Goal: Find specific page/section: Find specific page/section

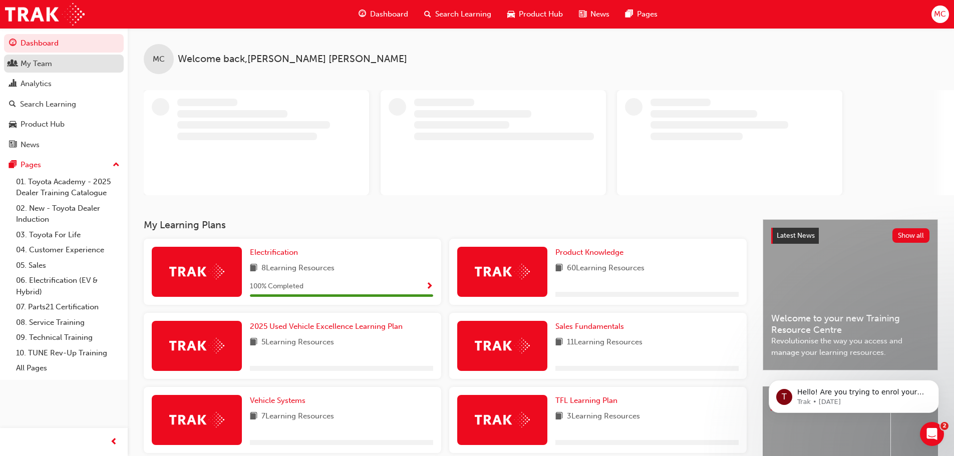
click at [40, 63] on div "My Team" at bounding box center [37, 64] width 32 height 12
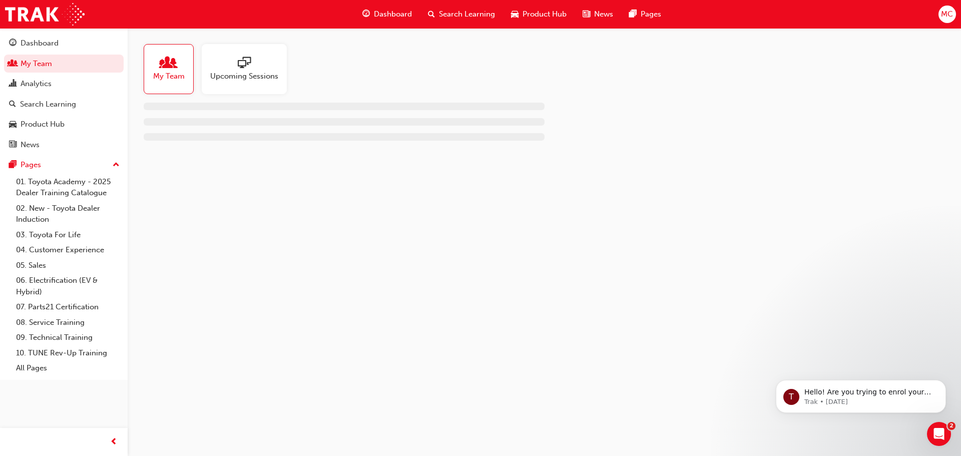
click at [167, 67] on span "people-icon" at bounding box center [168, 64] width 13 height 14
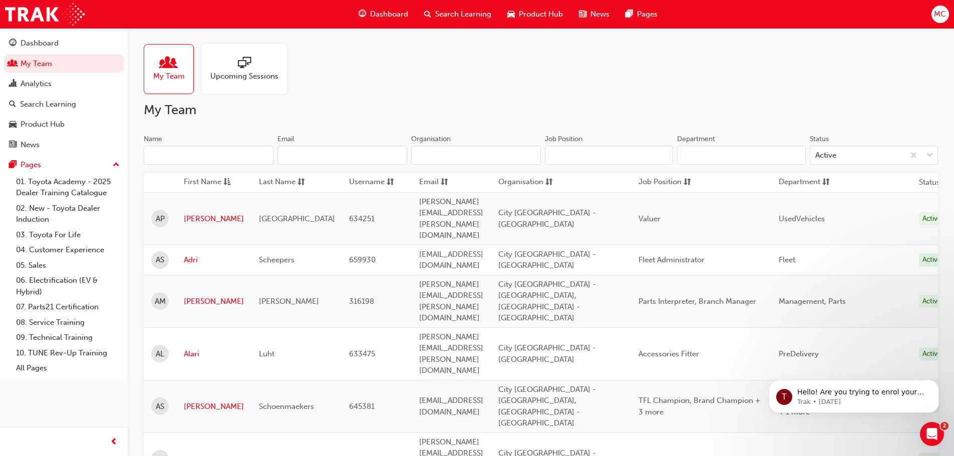
click at [163, 156] on input "Name" at bounding box center [209, 155] width 130 height 19
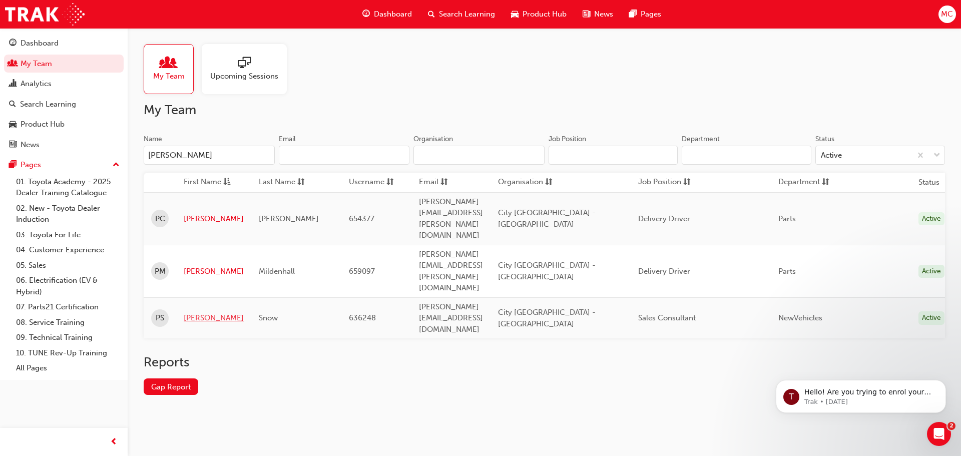
type input "[PERSON_NAME]"
click at [194, 312] on link "[PERSON_NAME]" at bounding box center [214, 318] width 60 height 12
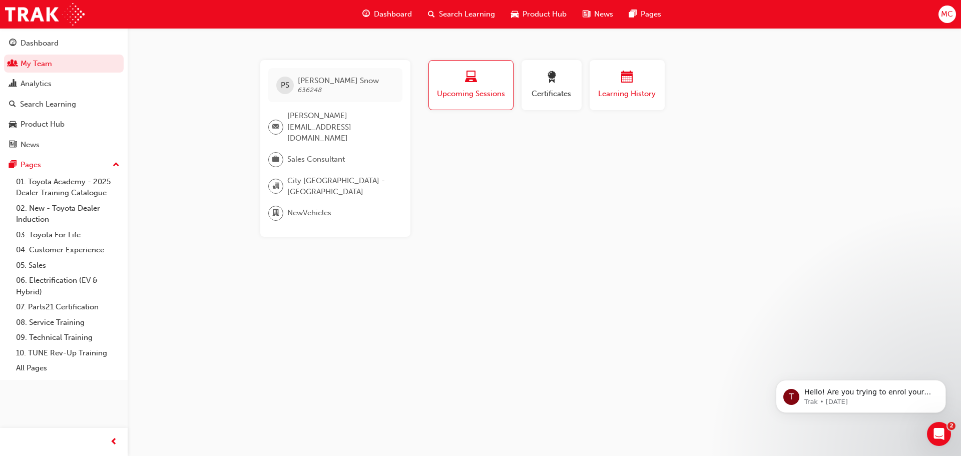
click at [619, 85] on div "button" at bounding box center [627, 79] width 60 height 16
